Goal: Information Seeking & Learning: Learn about a topic

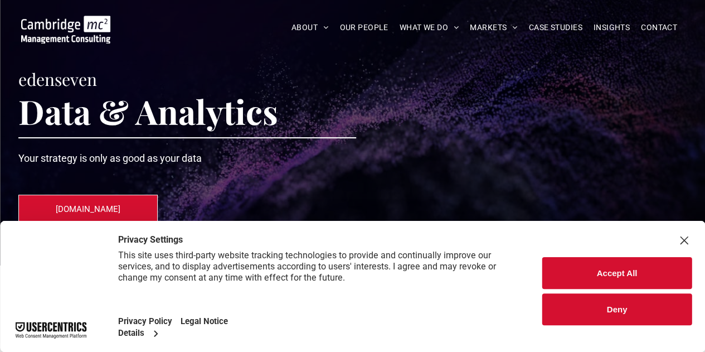
click at [604, 275] on button "Accept All" at bounding box center [616, 273] width 149 height 32
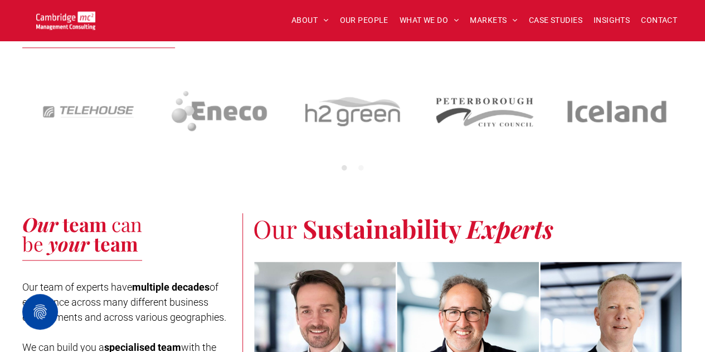
scroll to position [4683, 0]
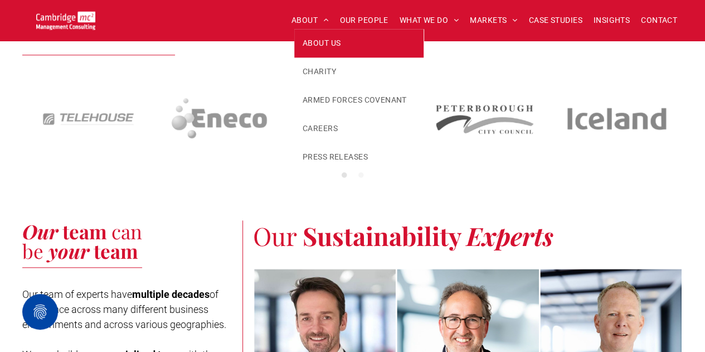
click at [329, 41] on span "ABOUT US" at bounding box center [322, 43] width 38 height 12
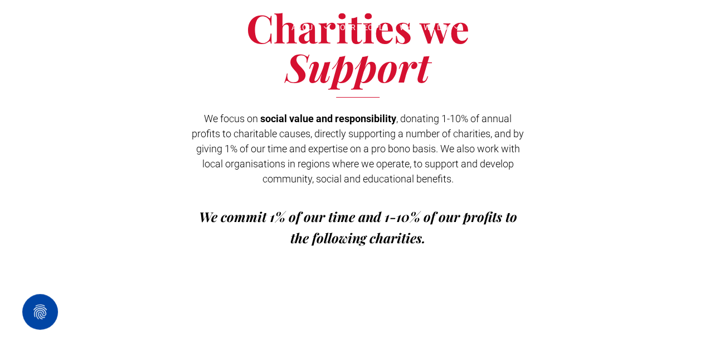
scroll to position [2063, 0]
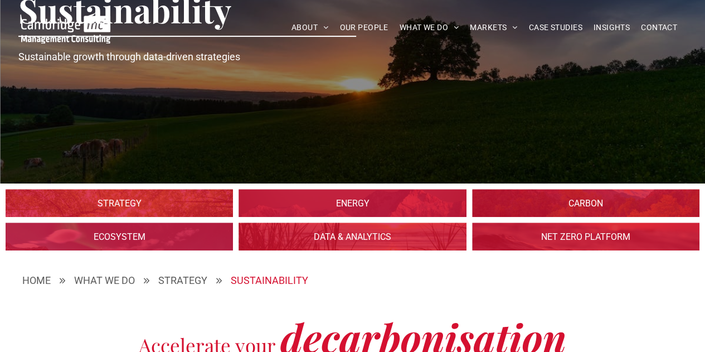
scroll to position [167, 0]
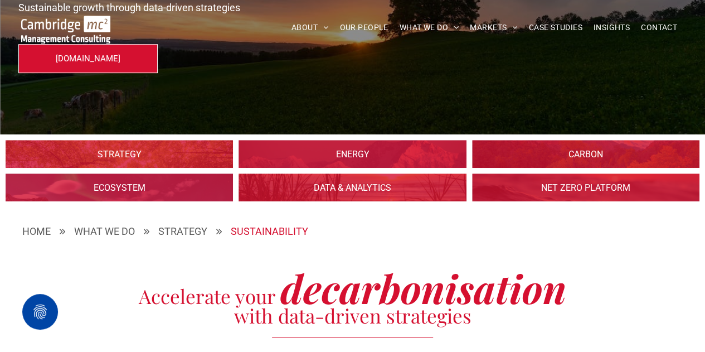
click at [322, 160] on link at bounding box center [352, 154] width 241 height 30
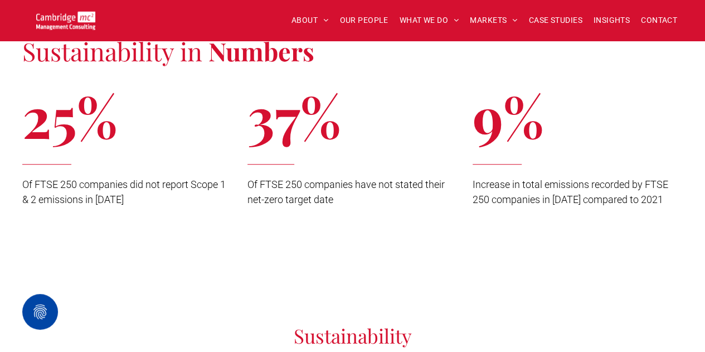
scroll to position [2453, 0]
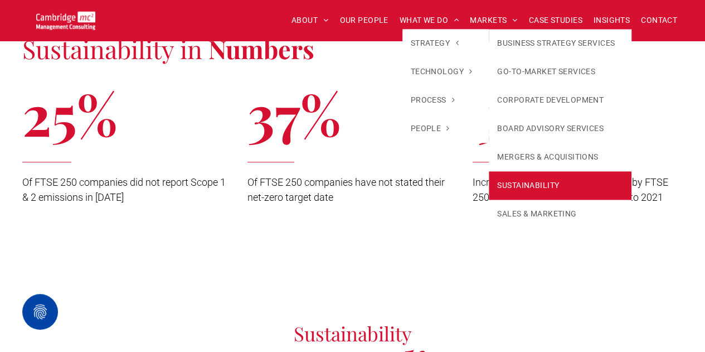
click at [574, 184] on link "SUSTAINABILITY" at bounding box center [560, 185] width 143 height 28
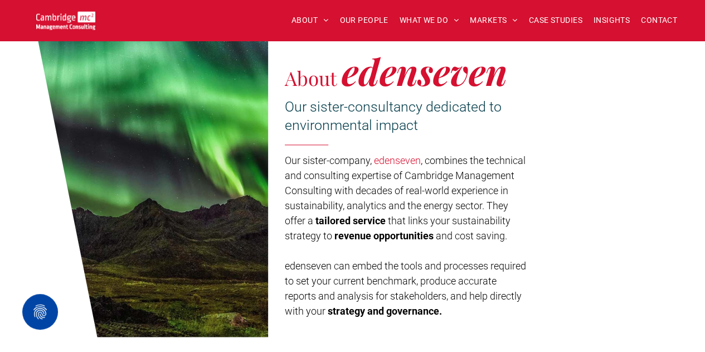
scroll to position [613, 0]
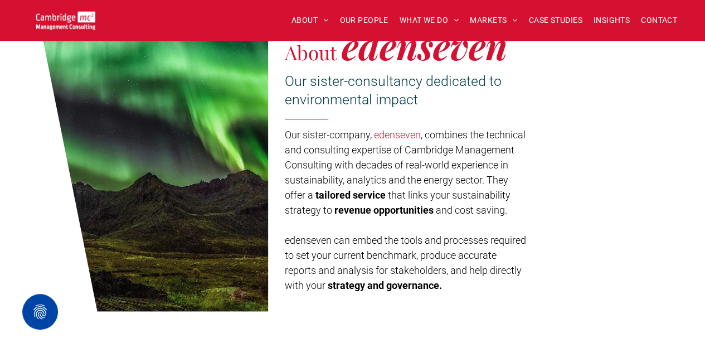
click at [400, 132] on link "edenseven" at bounding box center [397, 135] width 47 height 12
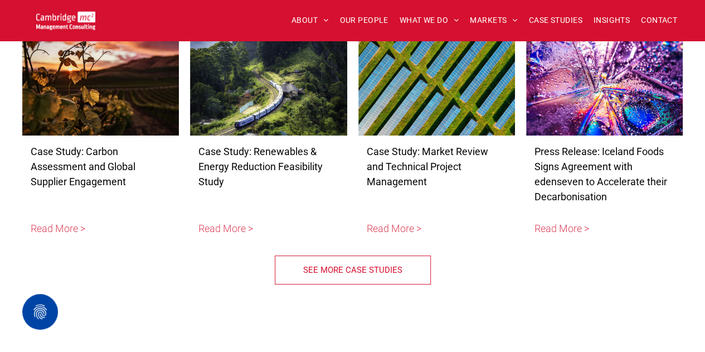
scroll to position [4348, 0]
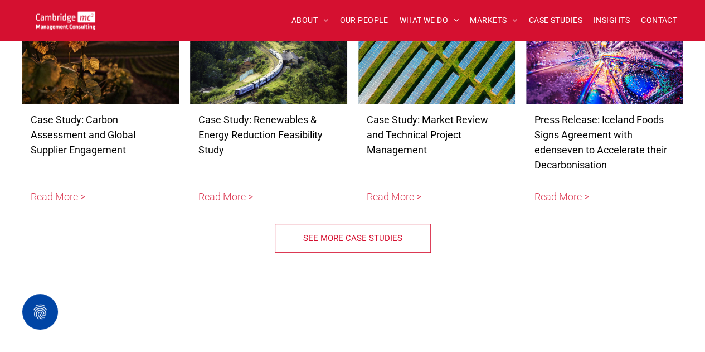
click at [370, 231] on span "SEE MORE CASE STUDIES" at bounding box center [352, 238] width 99 height 28
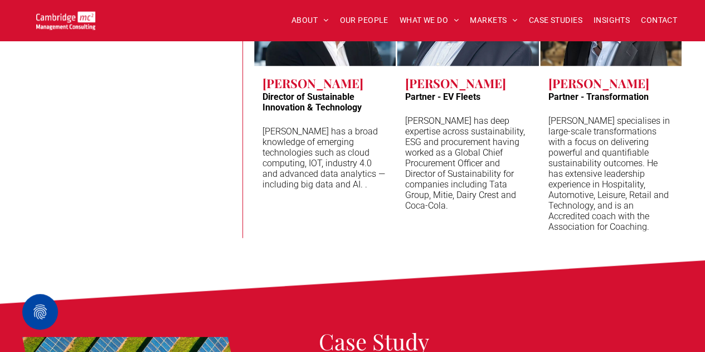
scroll to position [3401, 0]
